Goal: Information Seeking & Learning: Learn about a topic

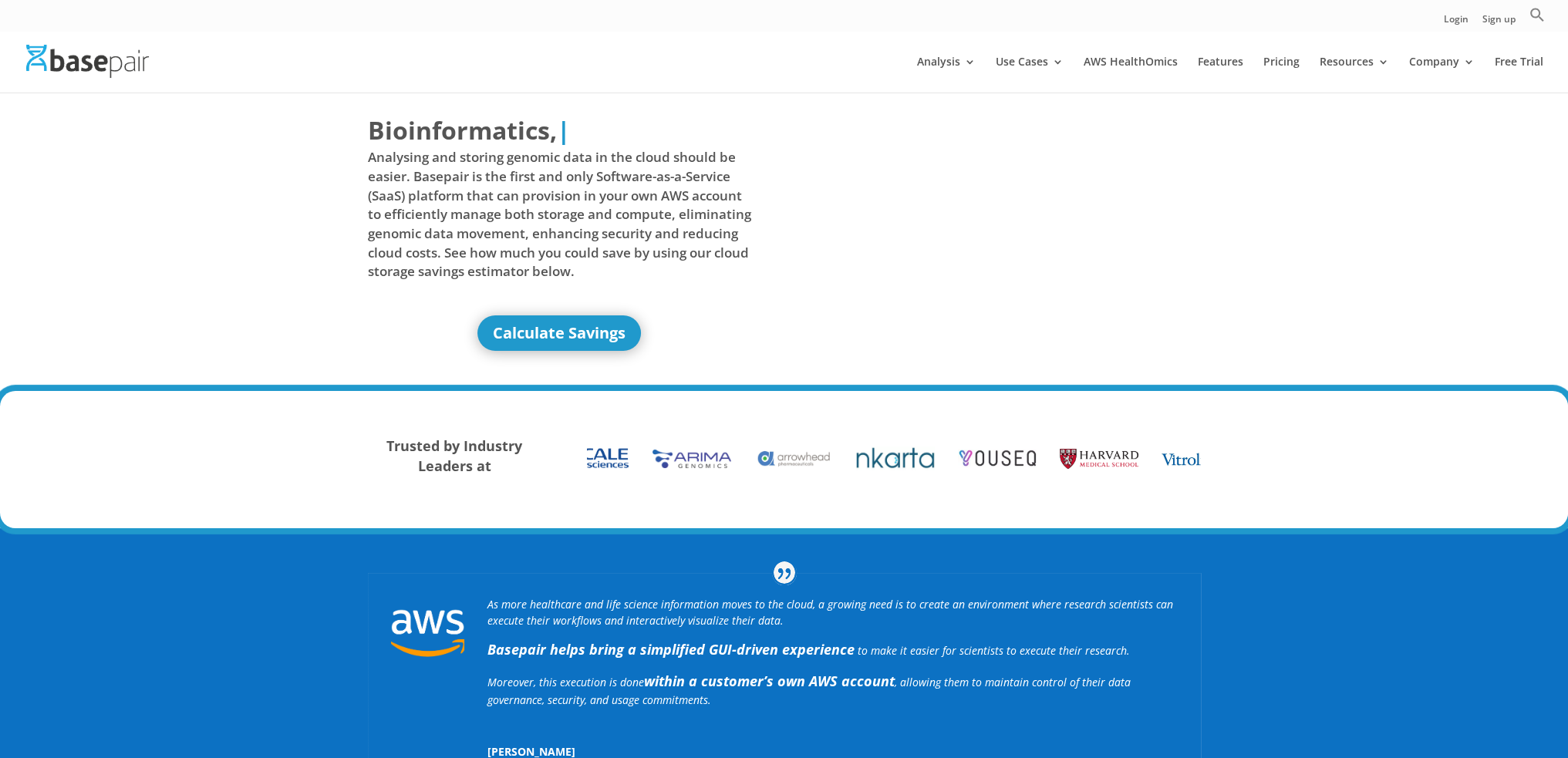
click at [986, 533] on div "As more healthcare and life science information moves to the cloud, a growing n…" at bounding box center [784, 712] width 1568 height 369
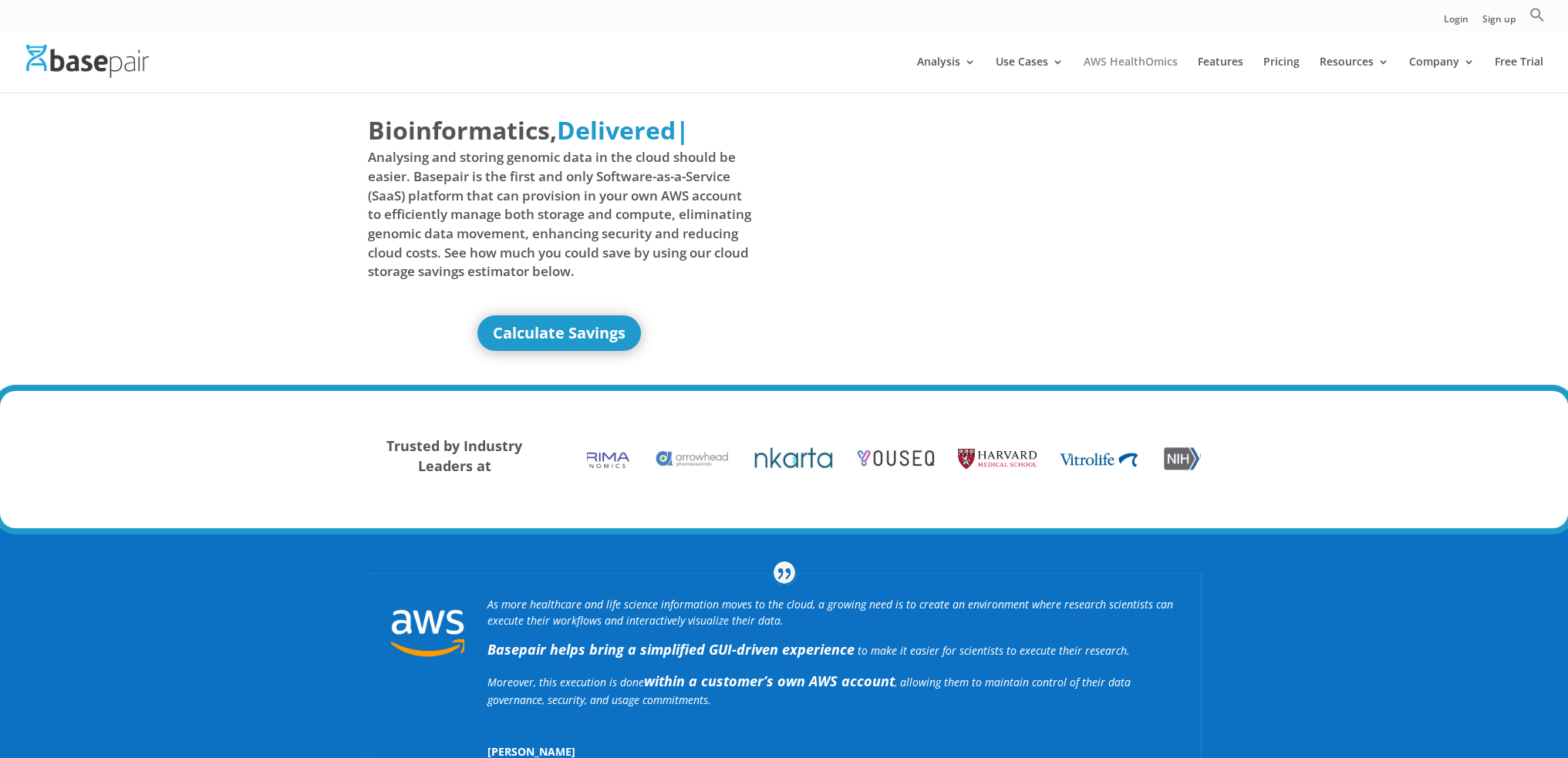
click at [1127, 61] on link "AWS HealthOmics" at bounding box center [1131, 74] width 94 height 36
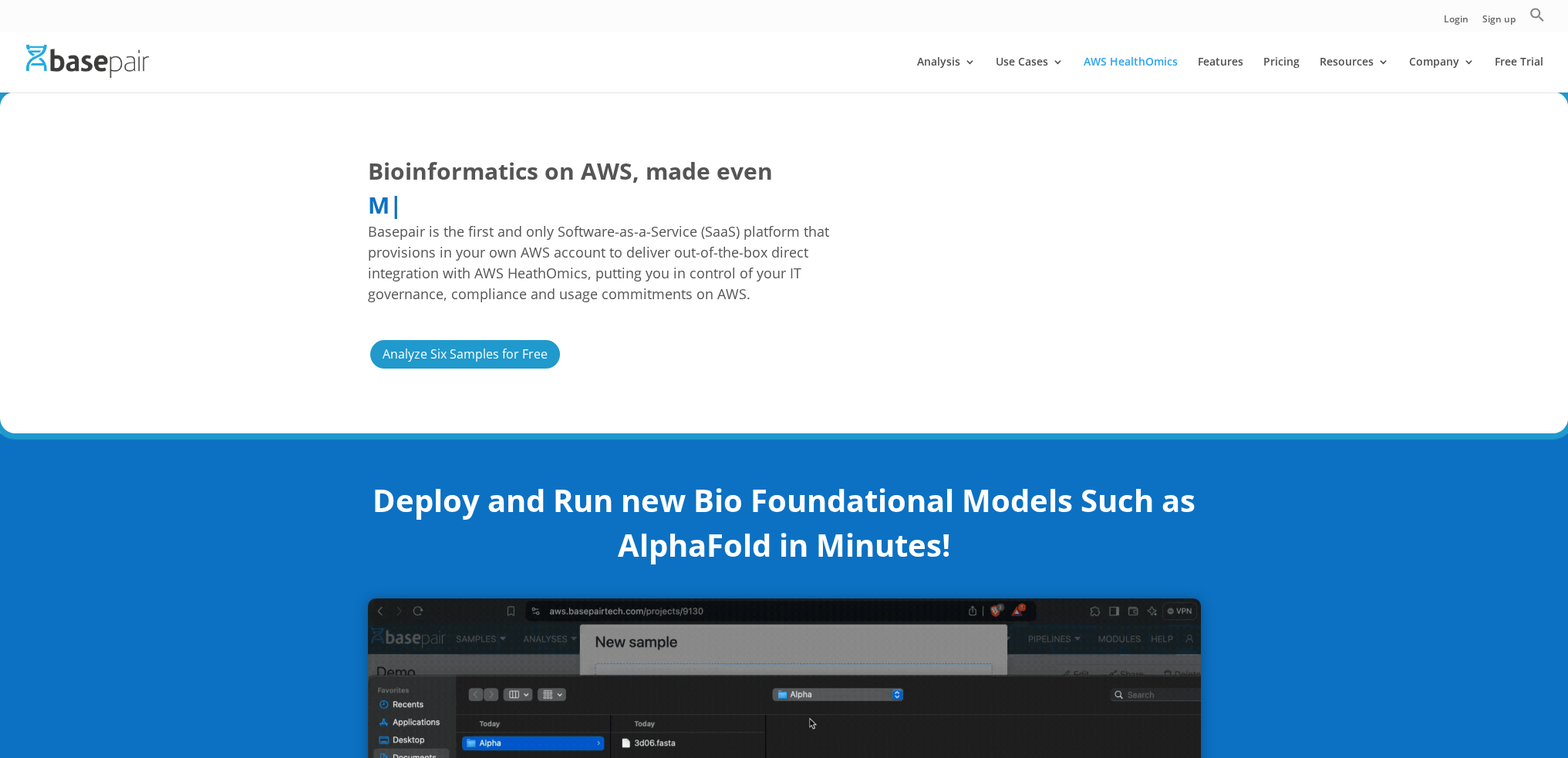
click at [1291, 404] on div "Bioinformatics on AWS, made even Easier Faster More Cost Predictable M | Basepa…" at bounding box center [784, 263] width 1568 height 342
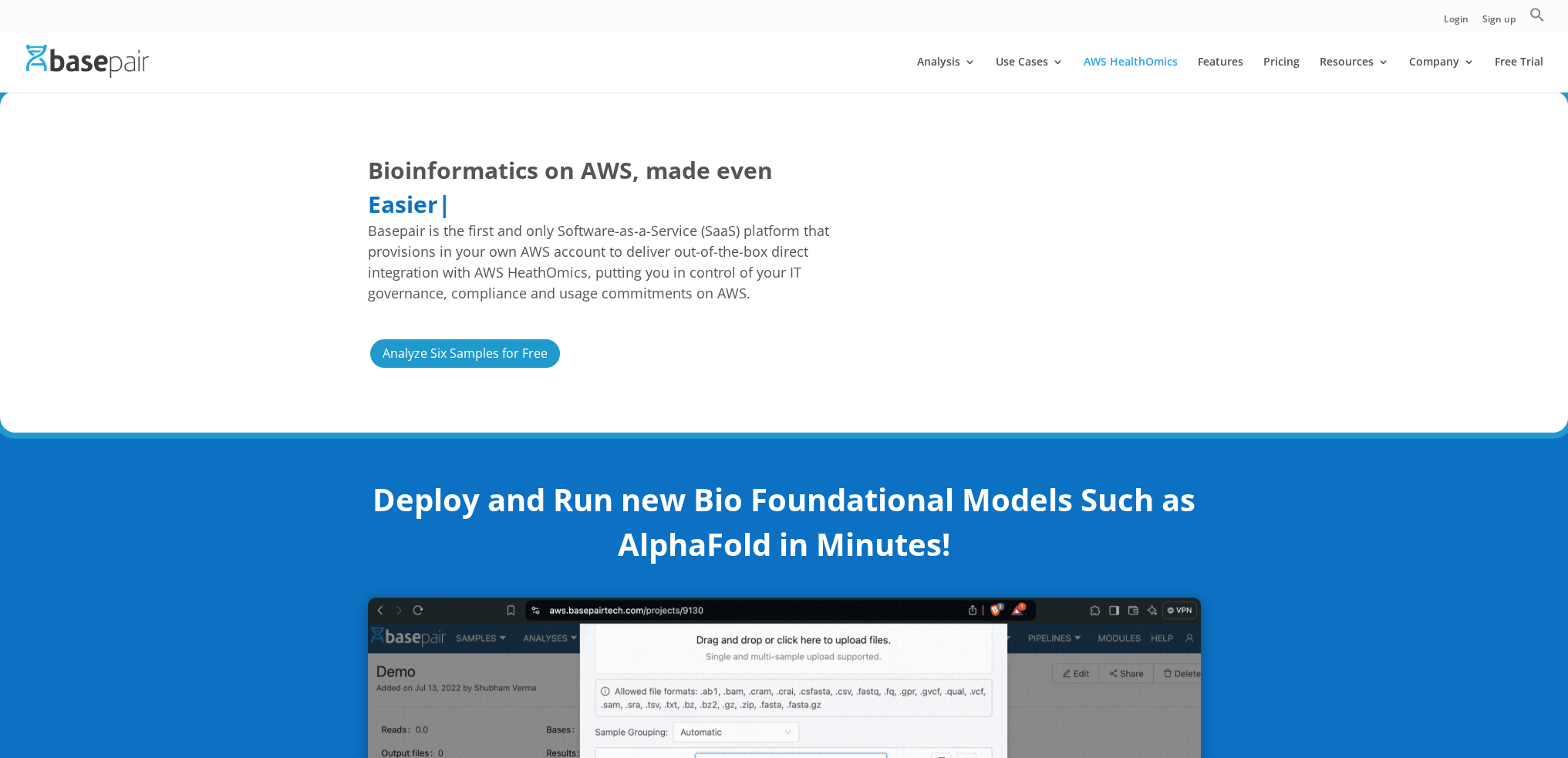
click at [810, 387] on div "Bioinformatics on AWS, made even Easier Faster More Cost Predictable Easier | B…" at bounding box center [784, 261] width 833 height 258
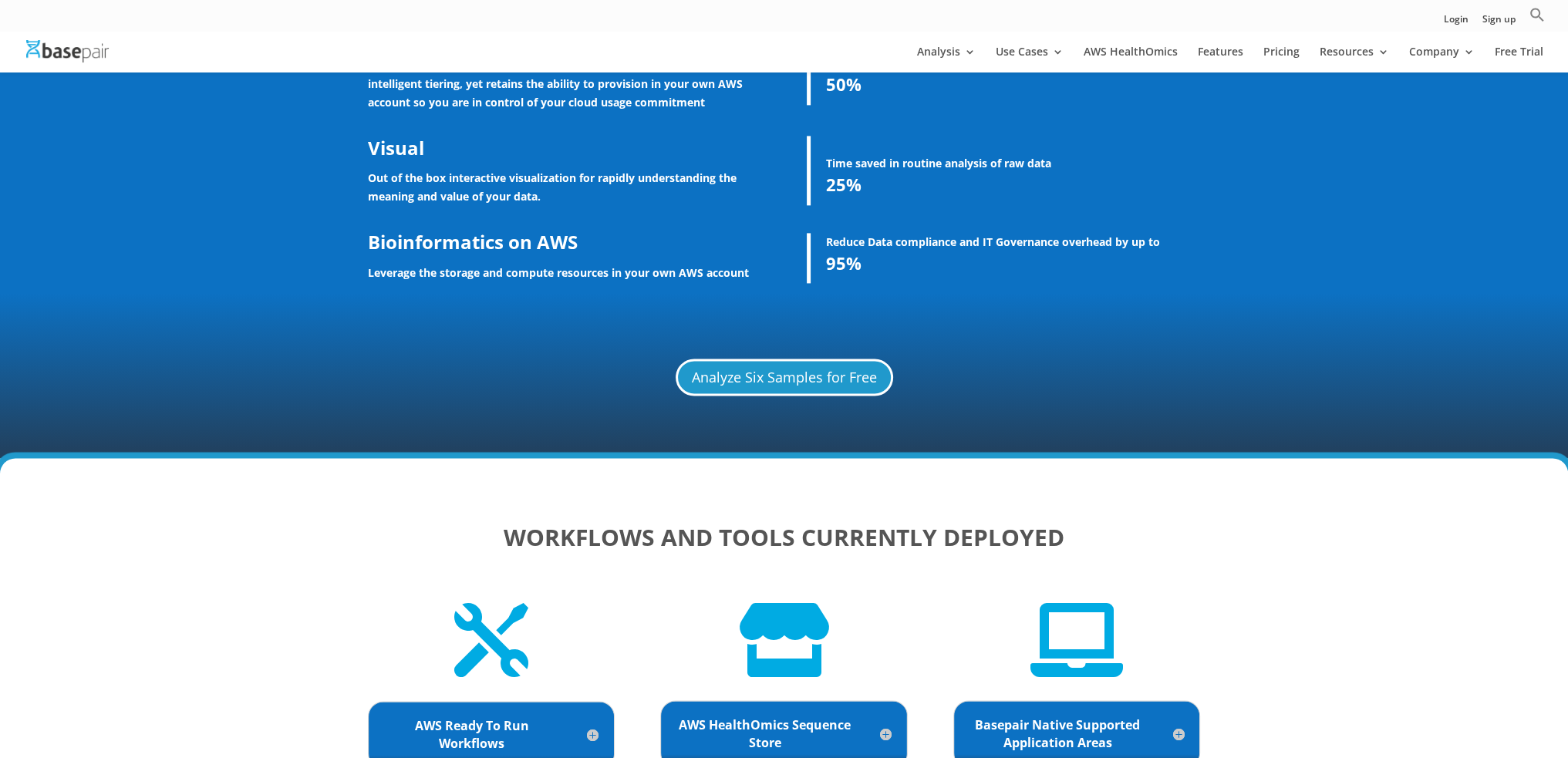
scroll to position [2921, 0]
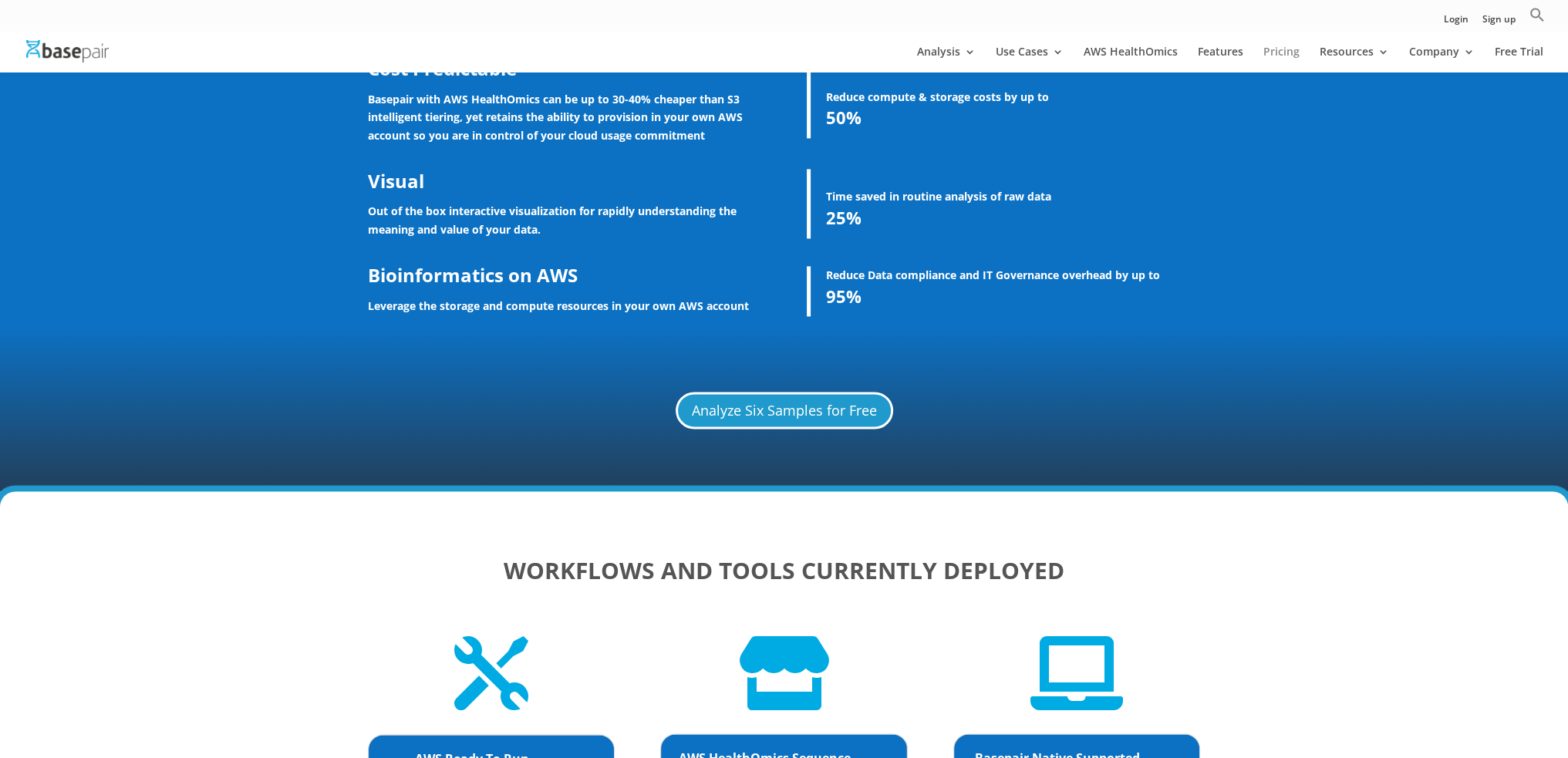
click at [1283, 49] on link "Pricing" at bounding box center [1281, 59] width 36 height 26
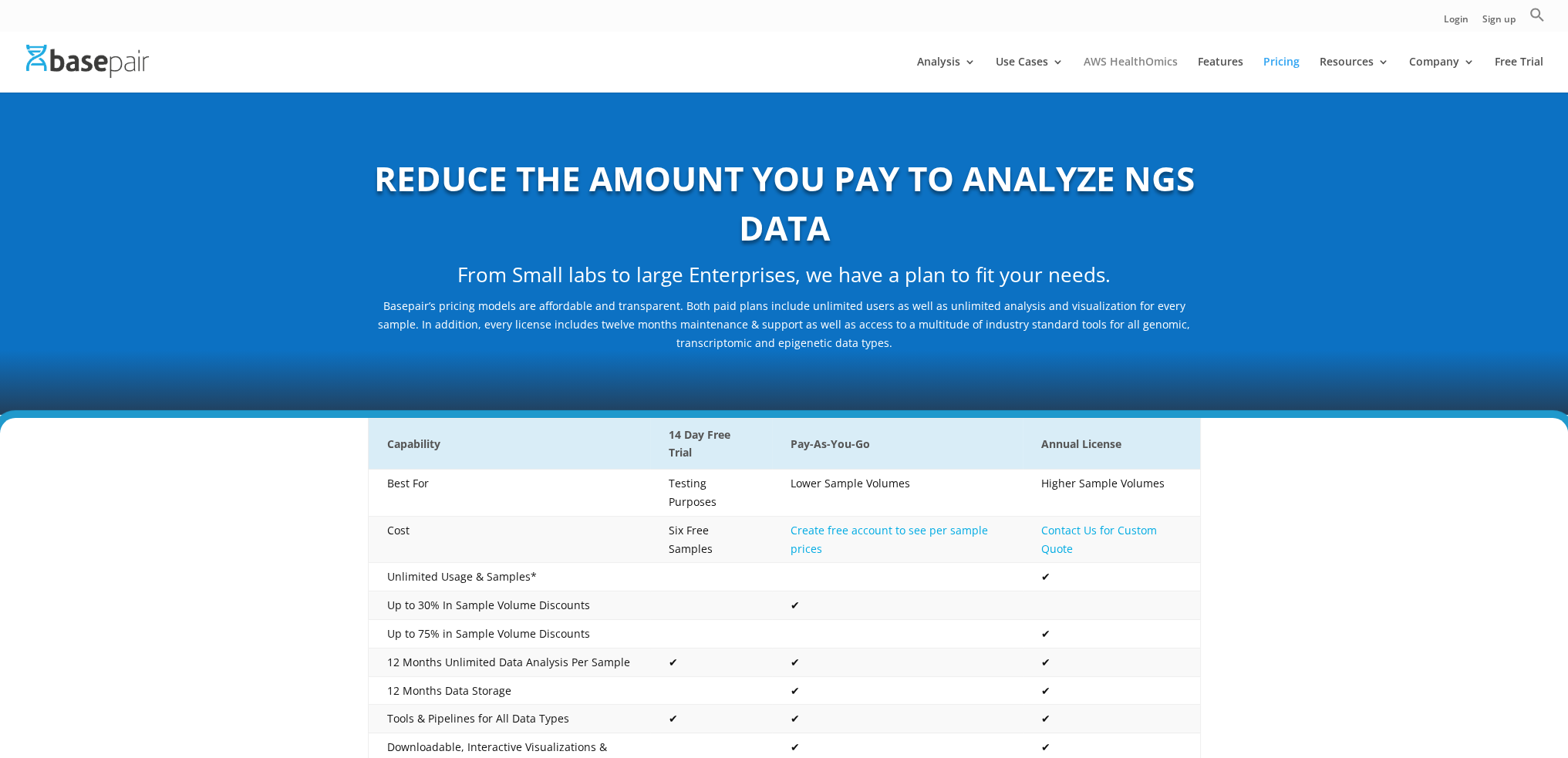
click at [1115, 64] on link "AWS HealthOmics" at bounding box center [1131, 74] width 94 height 36
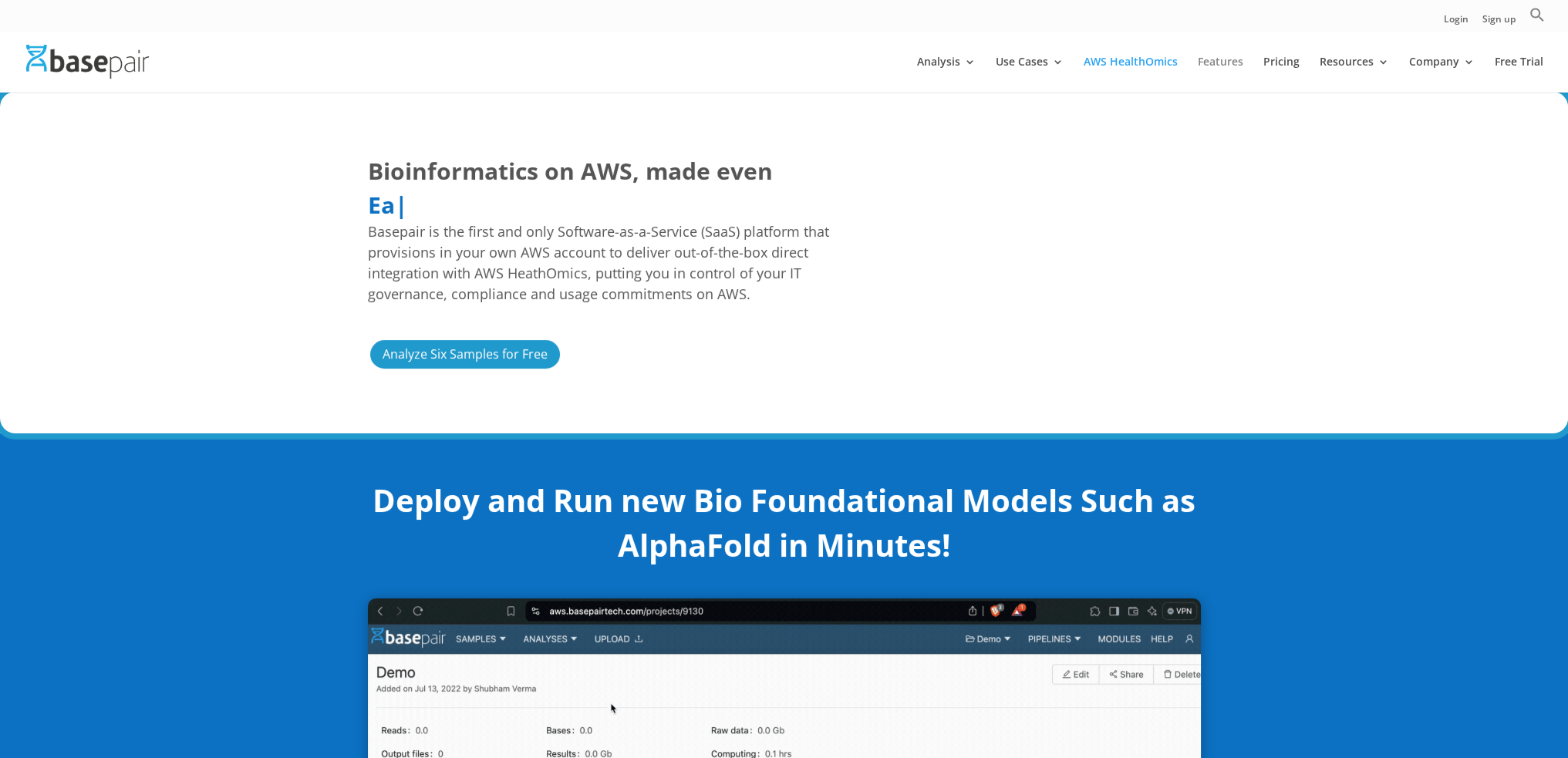
click at [1234, 59] on link "Features" at bounding box center [1220, 74] width 45 height 36
